Goal: Transaction & Acquisition: Purchase product/service

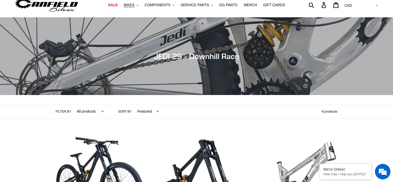
scroll to position [78, 0]
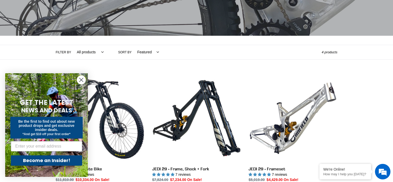
click at [81, 80] on icon "Close dialog" at bounding box center [82, 80] width 4 height 4
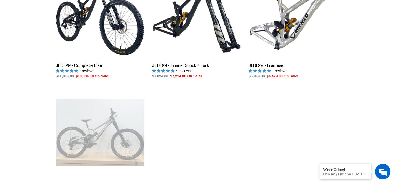
scroll to position [0, 0]
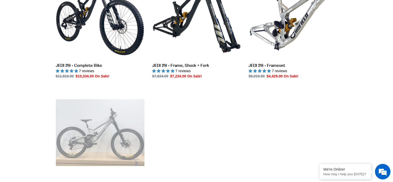
click at [235, 119] on ul "JEDI 29 - Complete Bike JEDI 29 - Complete Bike 7 reviews Regular price $11,810…" at bounding box center [192, 90] width 289 height 241
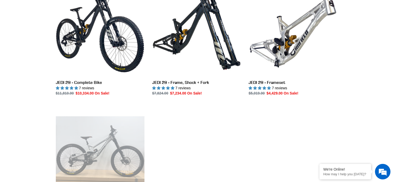
scroll to position [155, 0]
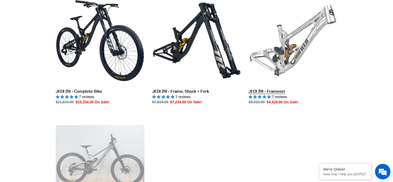
click at [264, 93] on link "JEDI 29 - Frameset" at bounding box center [293, 50] width 89 height 109
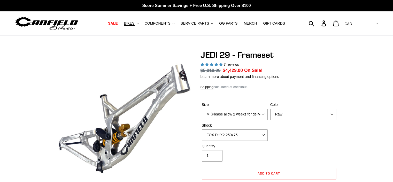
select select "highest-rating"
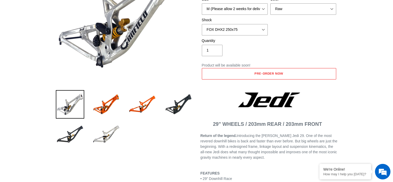
scroll to position [26, 0]
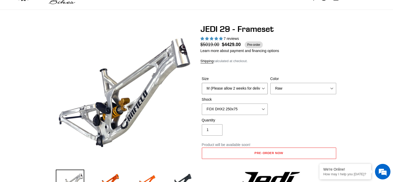
click at [253, 90] on select "M (Please allow 2 weeks for delivery) L (Please allow 2 weeks for delivery) XL" at bounding box center [235, 88] width 66 height 11
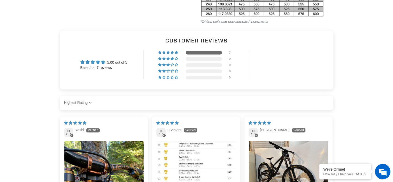
scroll to position [878, 0]
